Goal: Transaction & Acquisition: Download file/media

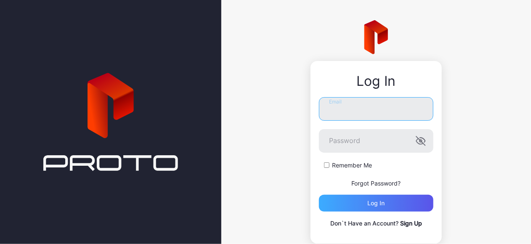
type input "**********"
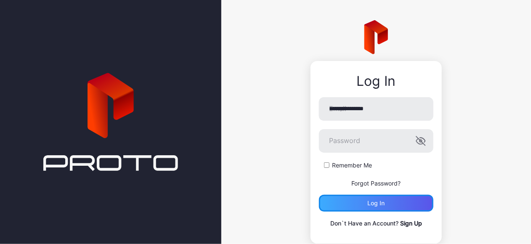
click at [349, 206] on div "Log in" at bounding box center [376, 203] width 114 height 17
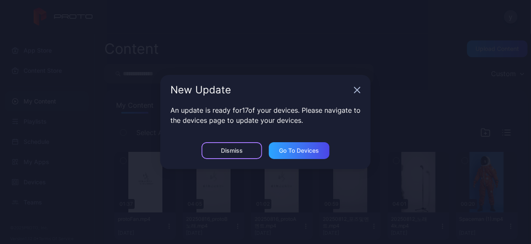
click at [244, 151] on div "Dismiss" at bounding box center [232, 150] width 61 height 17
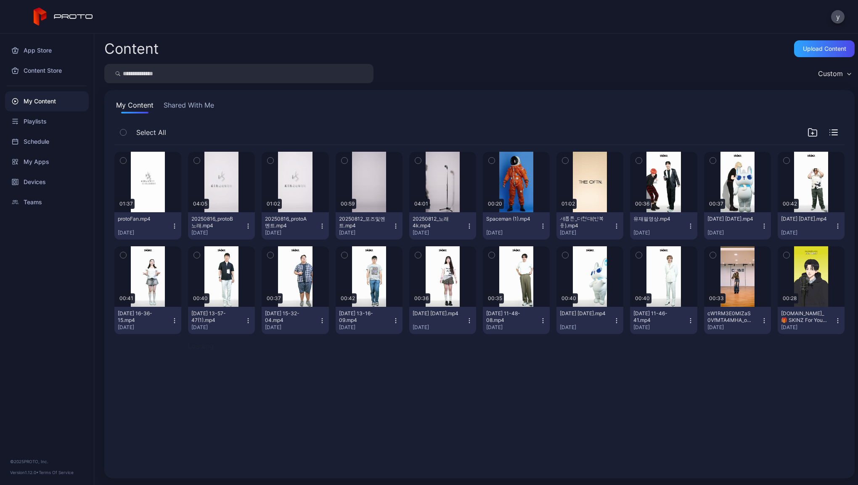
click at [31, 105] on div "My Content" at bounding box center [47, 101] width 84 height 20
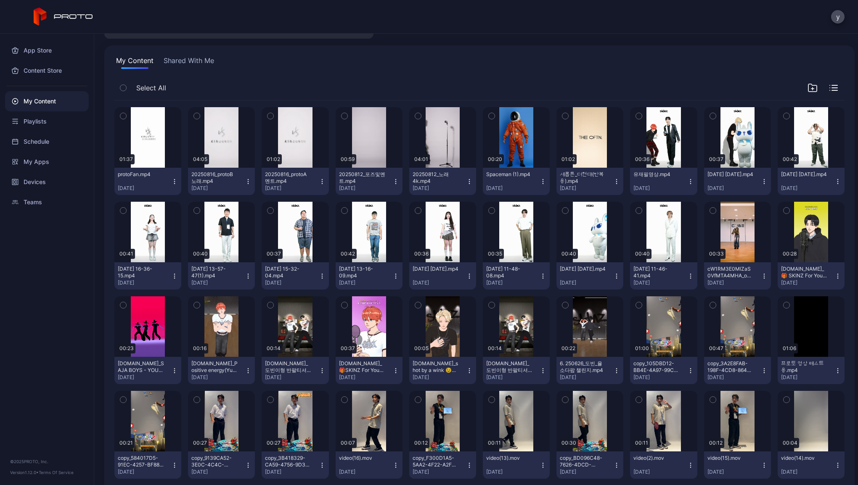
scroll to position [23, 0]
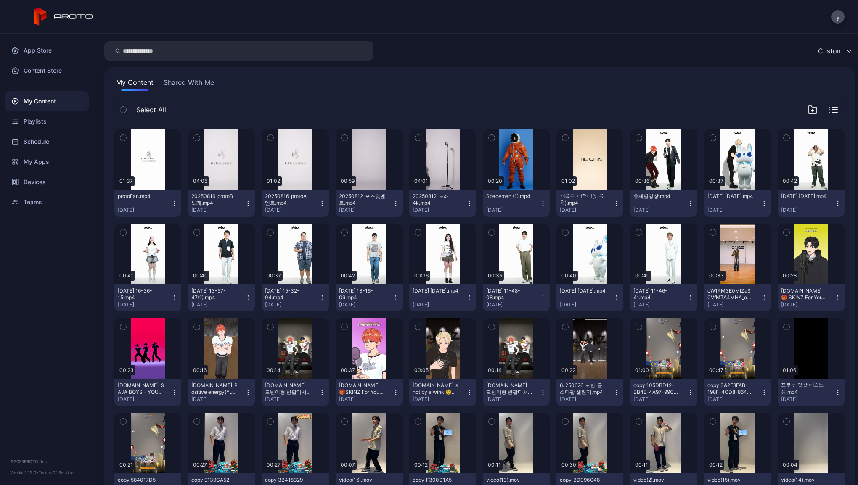
click at [540, 204] on icon "button" at bounding box center [543, 203] width 7 height 7
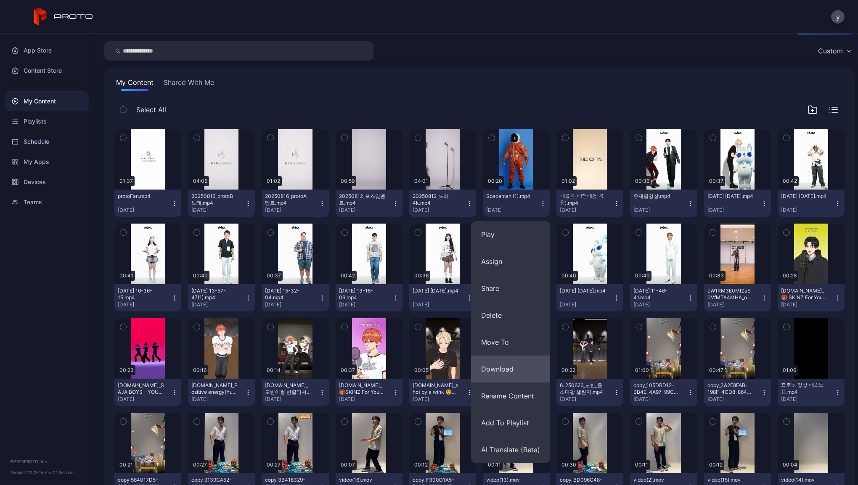
click at [507, 375] on button "Download" at bounding box center [510, 369] width 79 height 27
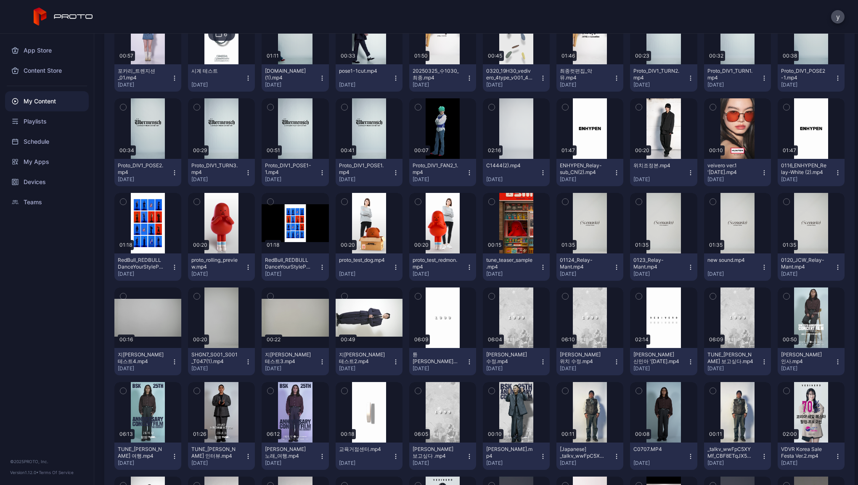
scroll to position [1357, 0]
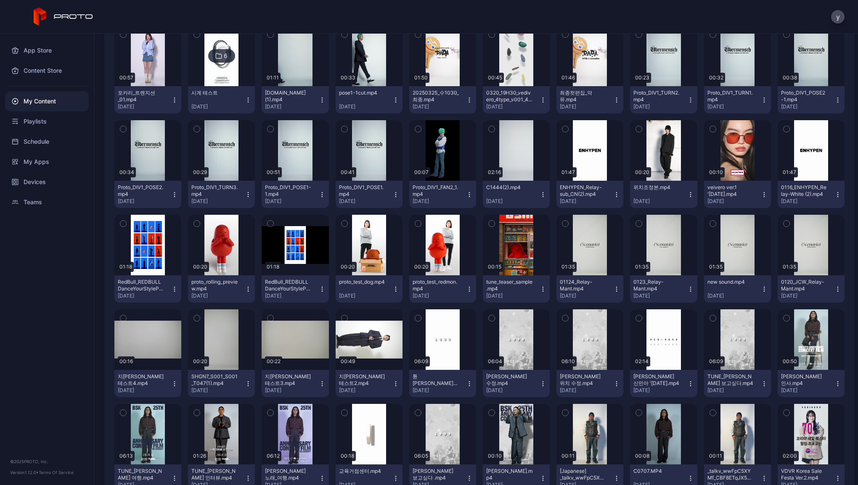
click at [466, 287] on icon "button" at bounding box center [469, 289] width 7 height 7
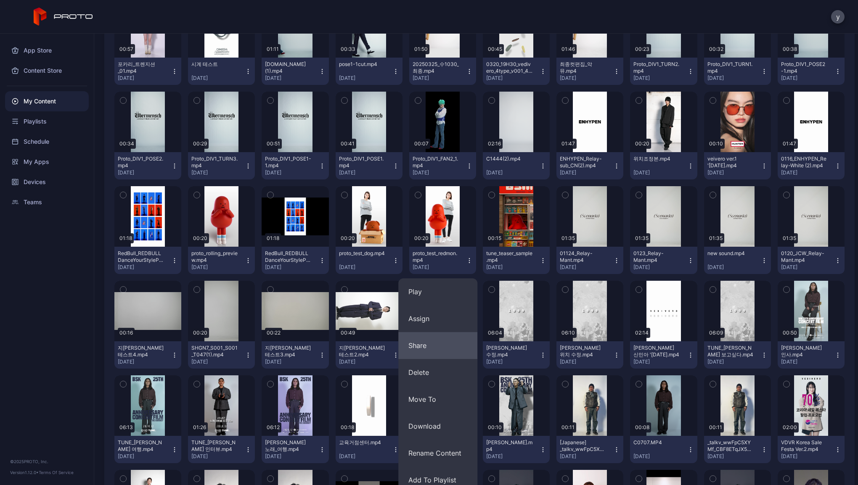
scroll to position [1387, 0]
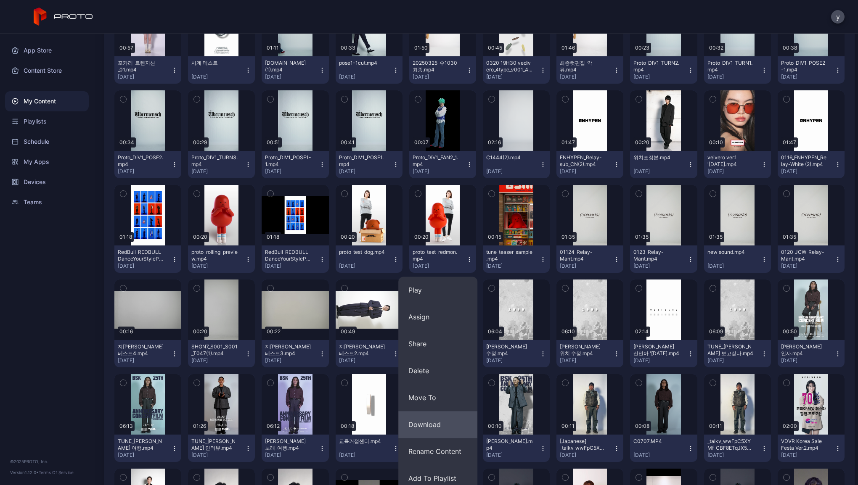
click at [434, 419] on button "Download" at bounding box center [437, 424] width 79 height 27
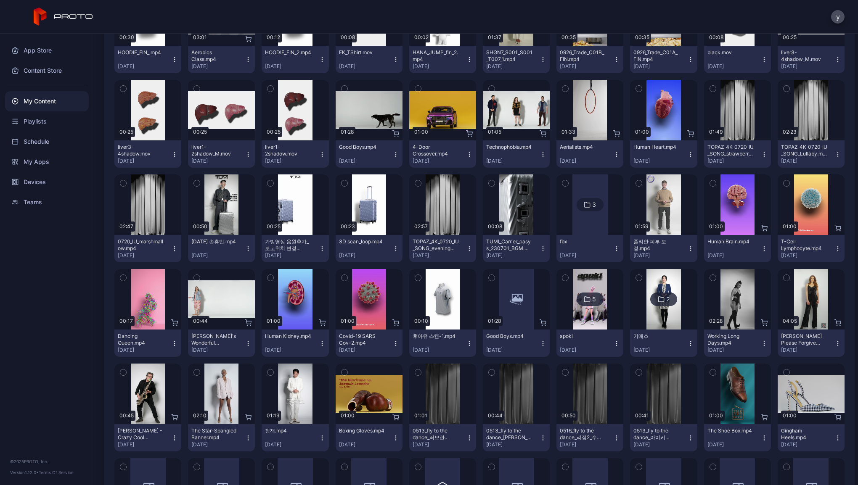
scroll to position [3670, 0]
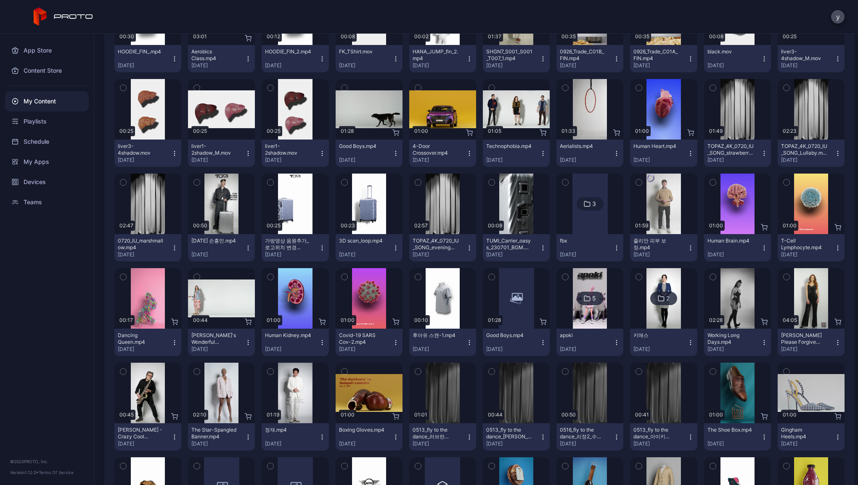
click at [759, 434] on button "The Shoe Box.mp4 Apr 3, 2023" at bounding box center [737, 437] width 67 height 27
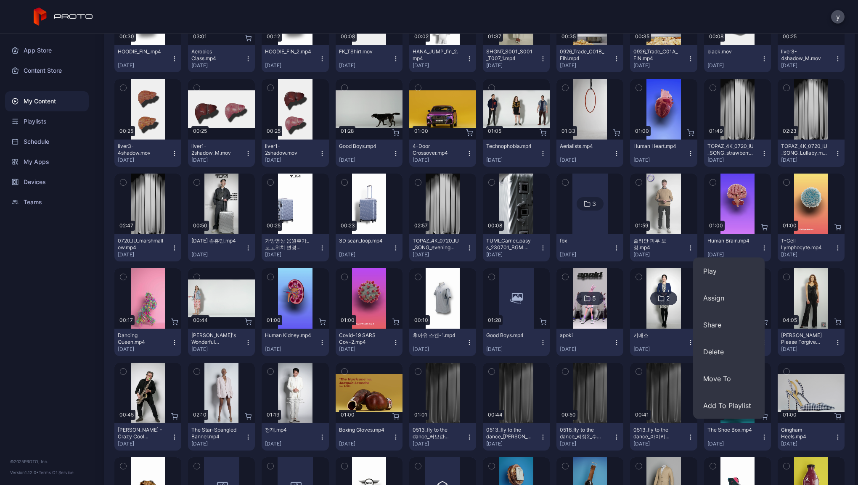
click at [466, 436] on icon "button" at bounding box center [469, 437] width 7 height 7
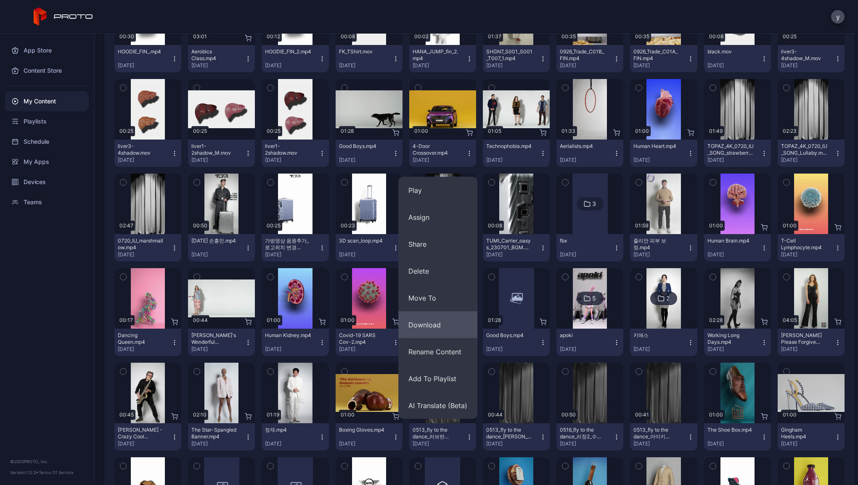
click at [448, 327] on button "Download" at bounding box center [437, 325] width 79 height 27
